Goal: Task Accomplishment & Management: Complete application form

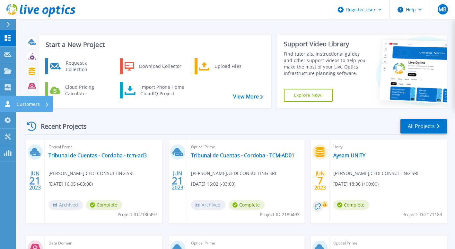
click at [5, 103] on icon at bounding box center [8, 104] width 8 height 6
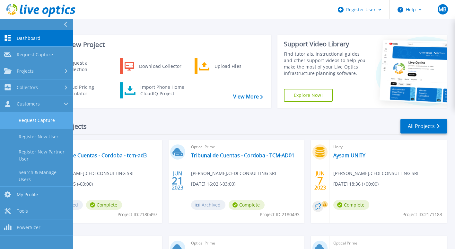
click at [41, 121] on link "Request Capture" at bounding box center [36, 120] width 73 height 16
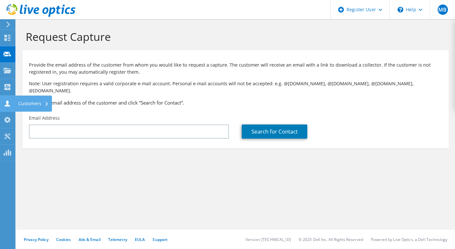
click at [33, 105] on div "Customers" at bounding box center [33, 103] width 37 height 16
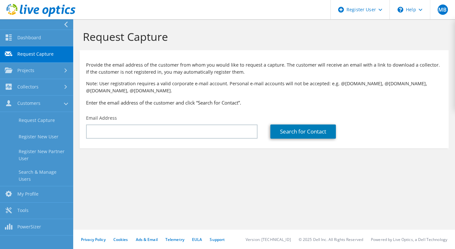
click at [112, 96] on div "Provide the email address of the customer from whom you would like to request a…" at bounding box center [264, 82] width 369 height 58
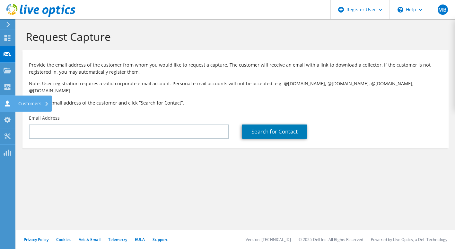
click at [8, 104] on icon at bounding box center [8, 103] width 8 height 6
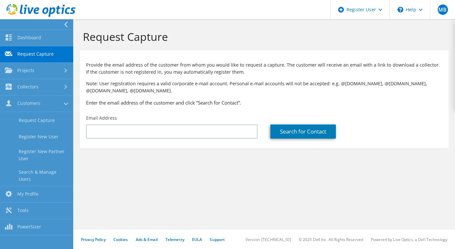
click at [128, 102] on h3 "Enter the email address of the customer and click “Search for Contact”." at bounding box center [264, 102] width 356 height 7
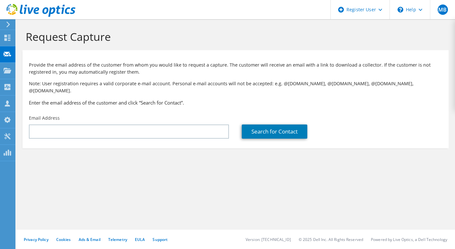
click at [68, 70] on p "Provide the email address of the customer from whom you would like to request a…" at bounding box center [235, 68] width 413 height 14
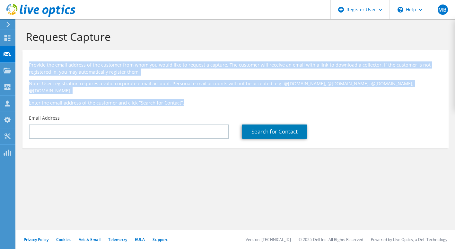
drag, startPoint x: 30, startPoint y: 67, endPoint x: 201, endPoint y: 92, distance: 173.6
click at [201, 92] on div "Provide the email address of the customer from whom you would like to request a…" at bounding box center [235, 82] width 426 height 58
drag, startPoint x: 201, startPoint y: 92, endPoint x: 151, endPoint y: 82, distance: 51.4
click at [151, 82] on p "Note: User registration requires a valid corporate e-mail account. Personal e-m…" at bounding box center [235, 87] width 413 height 14
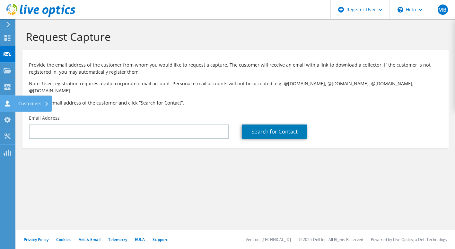
click at [6, 103] on use at bounding box center [7, 103] width 5 height 6
